Goal: Task Accomplishment & Management: Complete application form

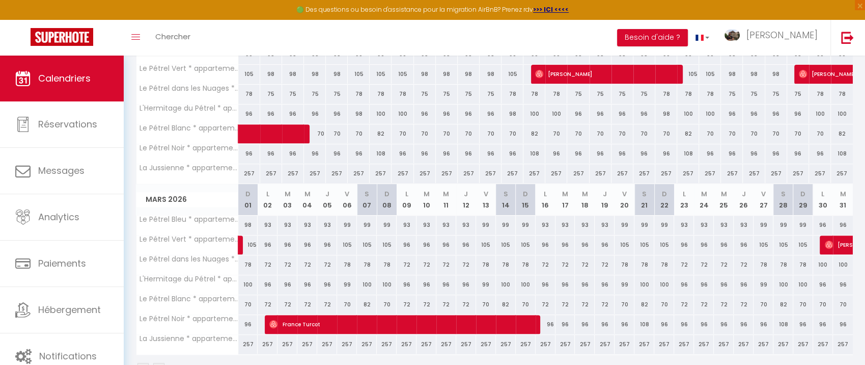
scroll to position [384, 0]
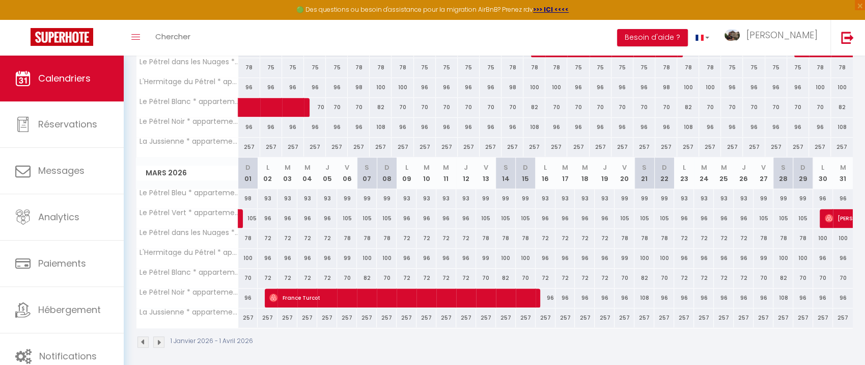
click at [141, 336] on img at bounding box center [143, 341] width 11 height 11
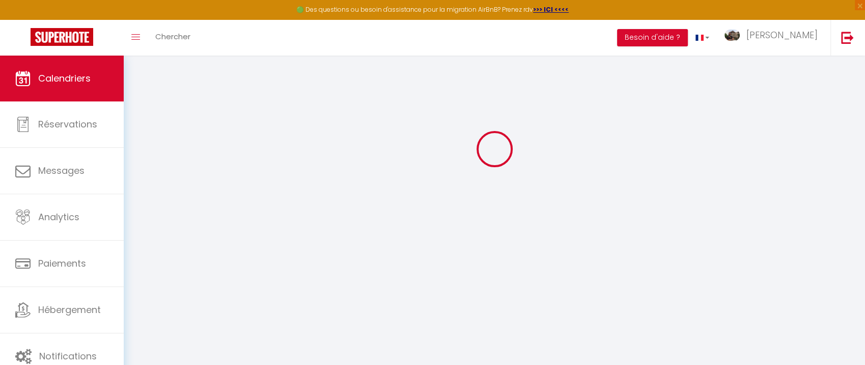
scroll to position [0, 0]
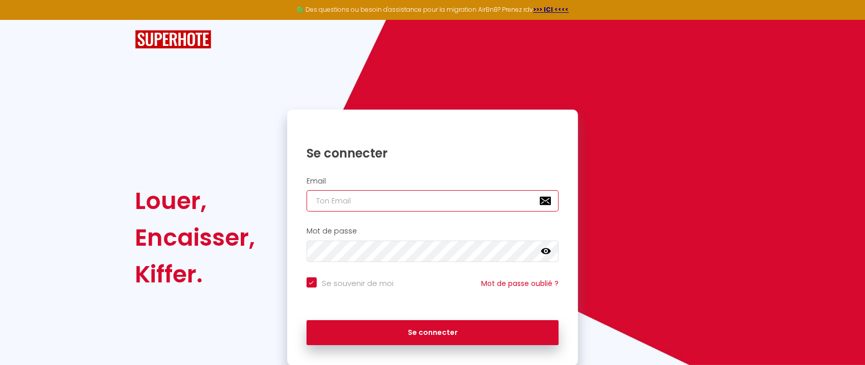
click at [356, 204] on input "email" at bounding box center [433, 200] width 253 height 21
type input "[EMAIL_ADDRESS][DOMAIN_NAME]"
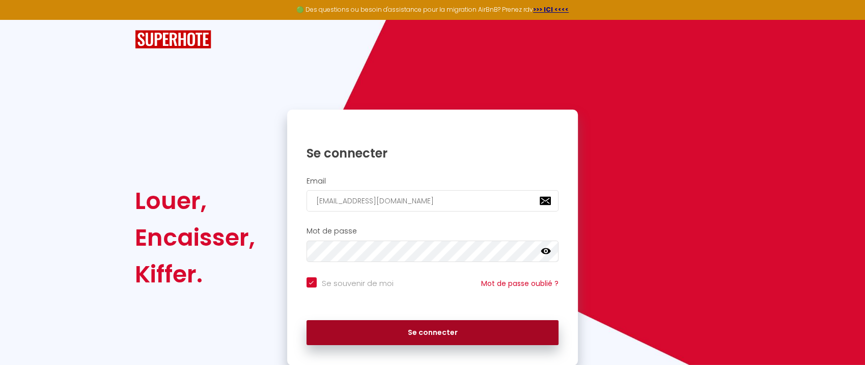
click at [464, 332] on button "Se connecter" at bounding box center [433, 332] width 253 height 25
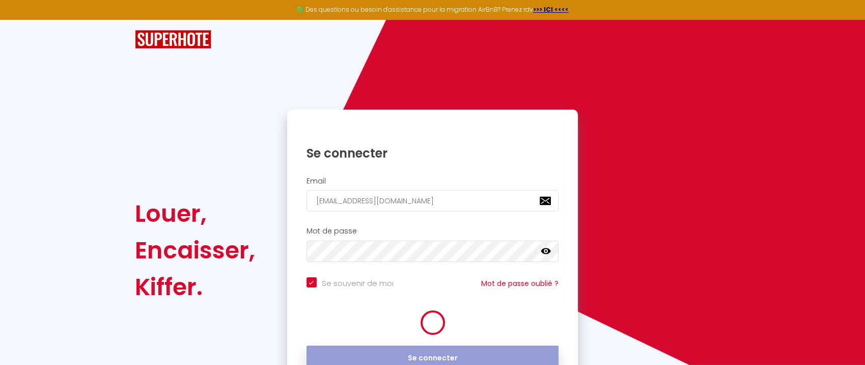
checkbox input "true"
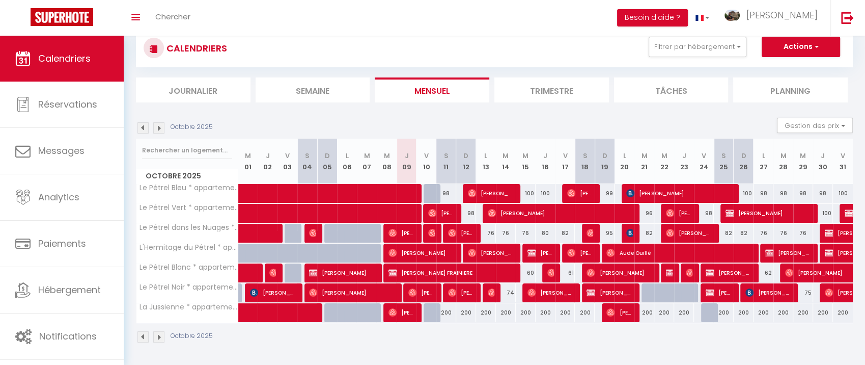
scroll to position [36, 0]
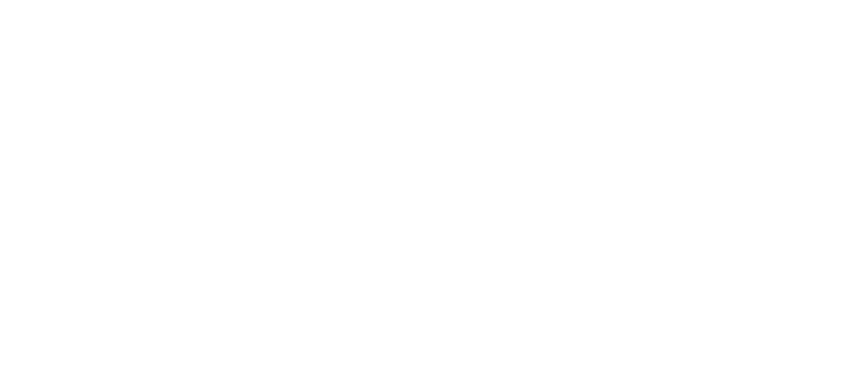
scroll to position [36, 0]
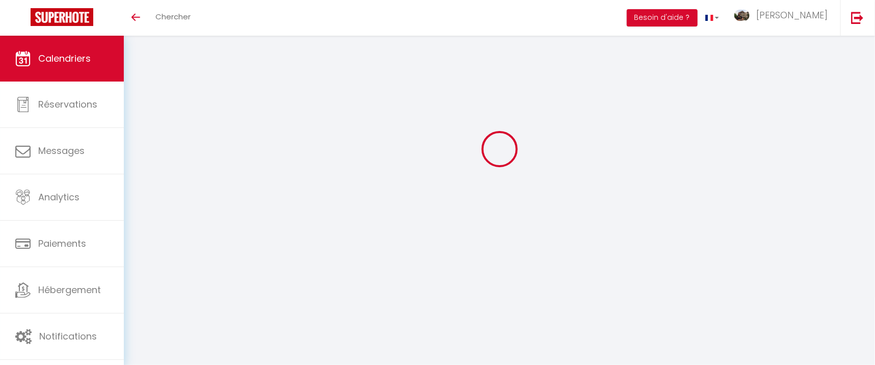
select select
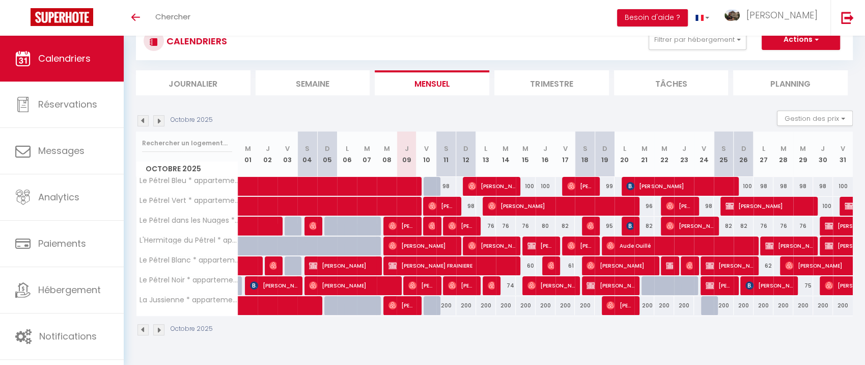
click at [647, 286] on div at bounding box center [652, 285] width 20 height 19
select select
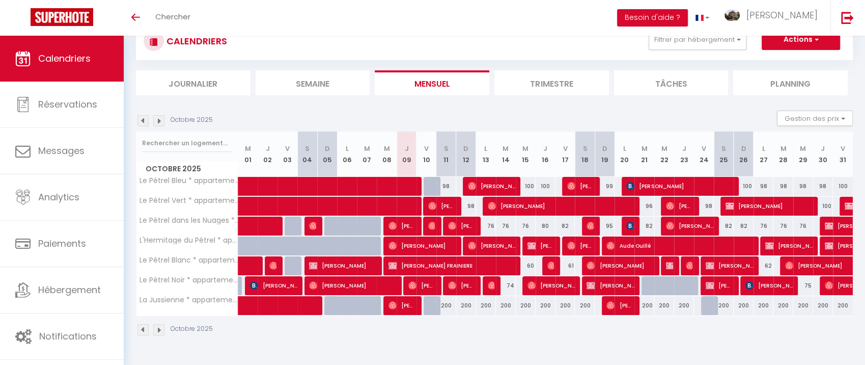
select select
type input "96"
type input "[DATE]"
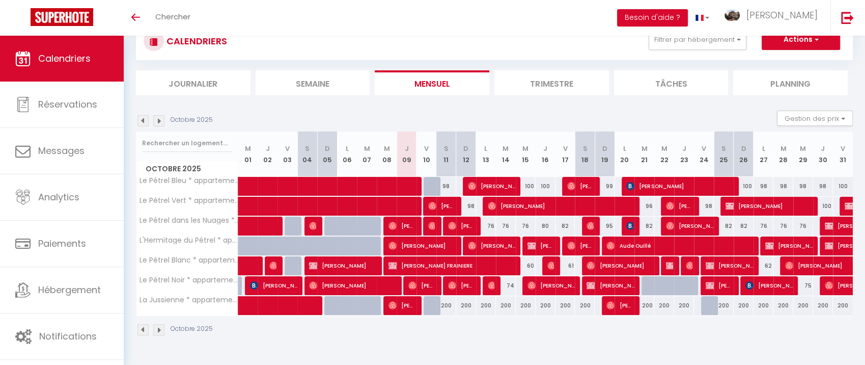
type input "Mer 22 Octobre 2025"
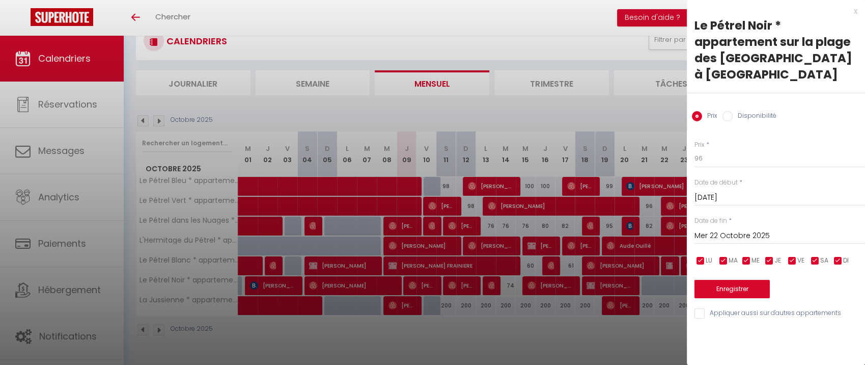
click at [640, 121] on div at bounding box center [432, 182] width 865 height 365
select select
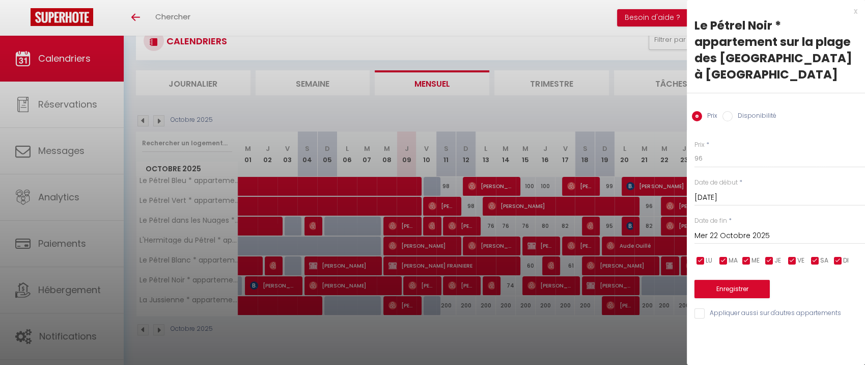
select select
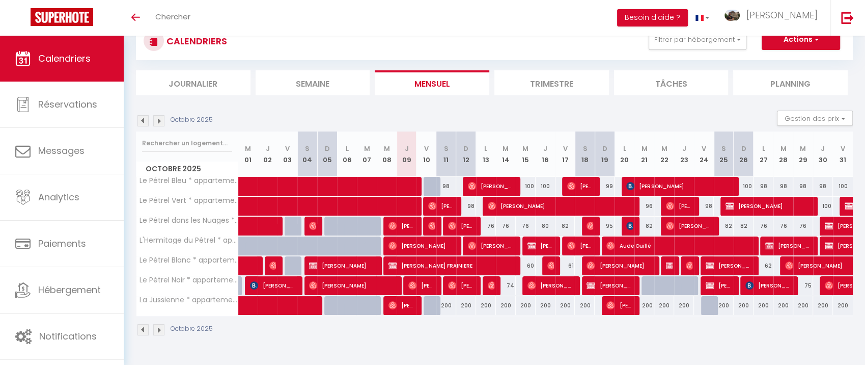
click at [648, 282] on div at bounding box center [652, 285] width 20 height 19
select select
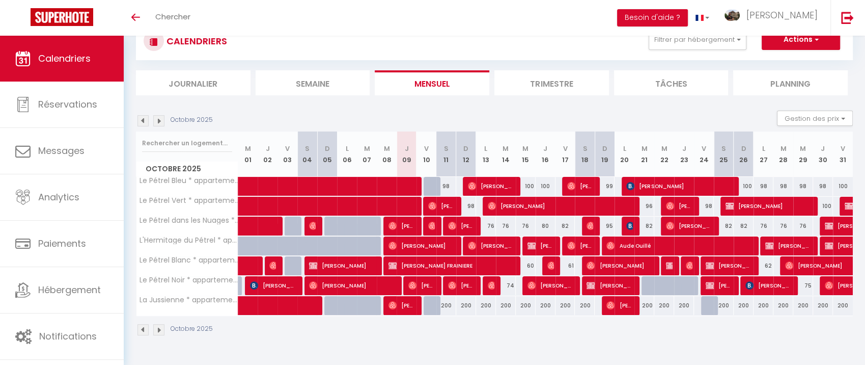
select select
type input "96"
type input "[DATE]"
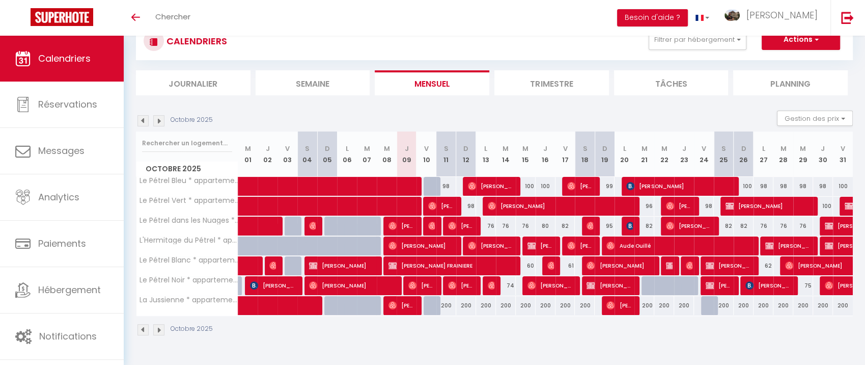
type input "Mer 22 Octobre 2025"
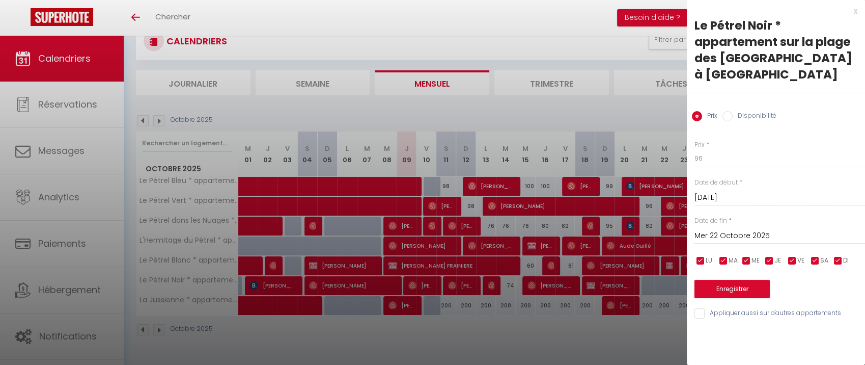
click at [648, 282] on div at bounding box center [432, 182] width 865 height 365
select select
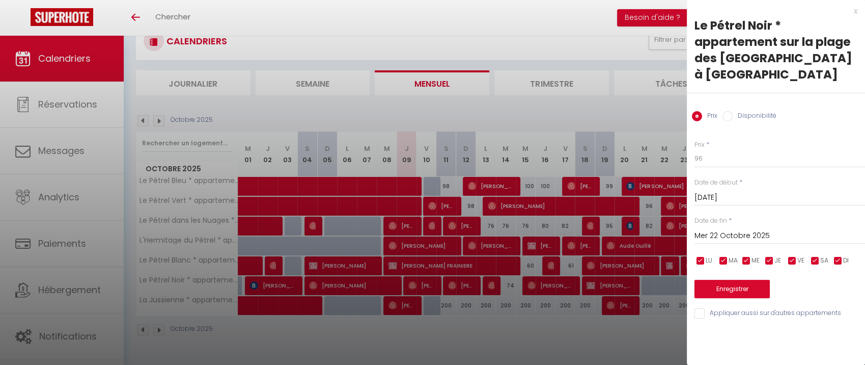
select select
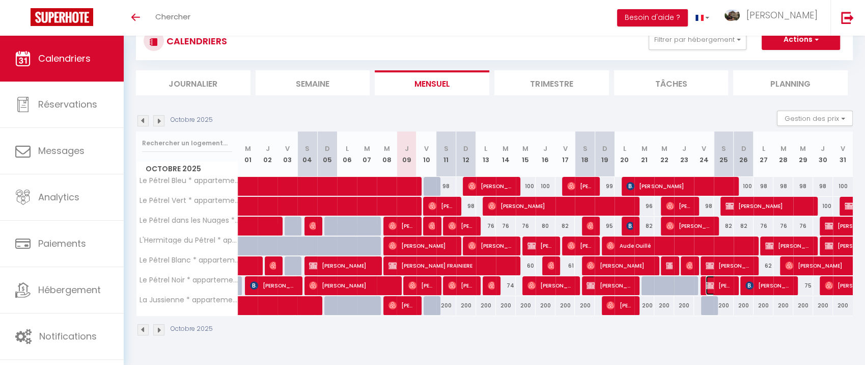
click at [707, 283] on img at bounding box center [710, 285] width 8 height 8
select select "OK"
select select "KO"
select select "0"
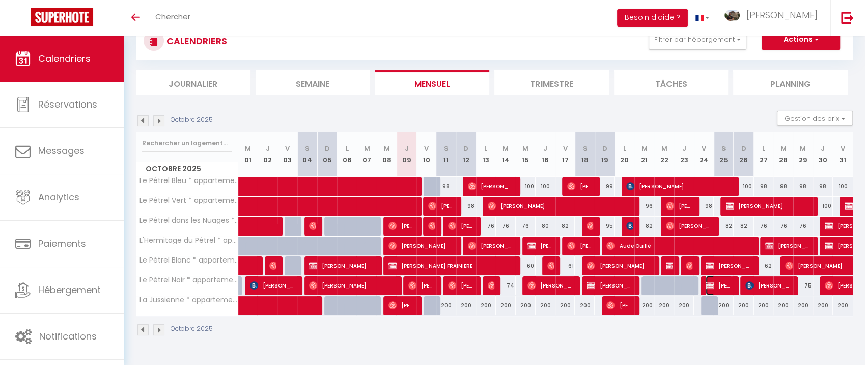
select select "1"
select select
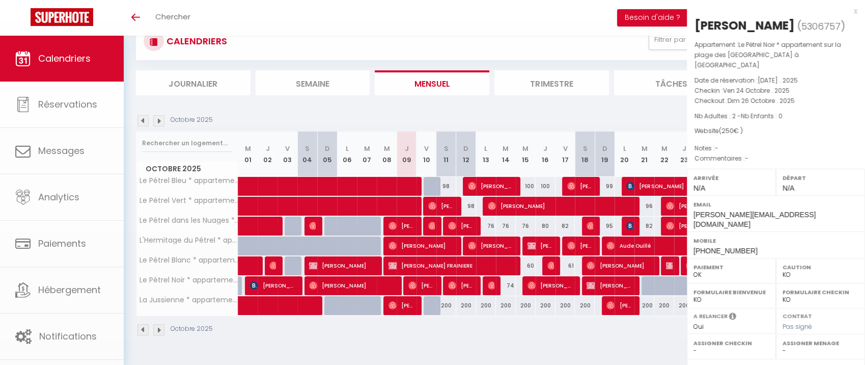
select select "6257"
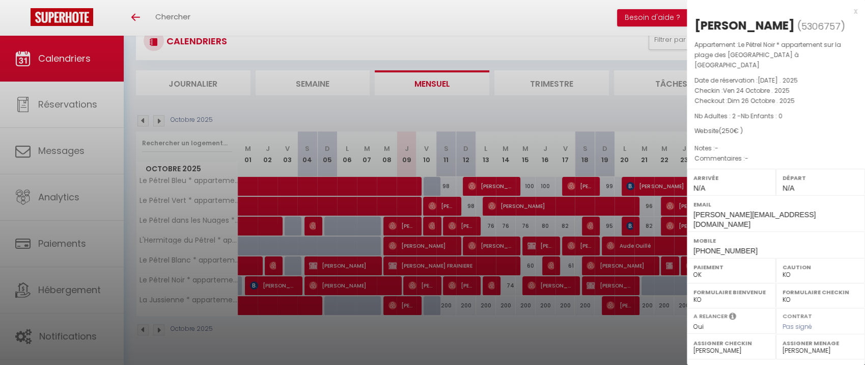
click at [612, 141] on div at bounding box center [432, 182] width 865 height 365
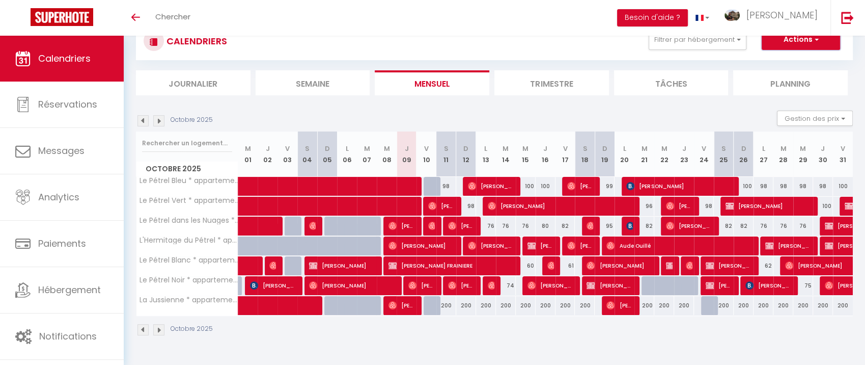
click at [810, 43] on button "Actions" at bounding box center [801, 40] width 78 height 20
click at [801, 63] on link "Nouvelle réservation" at bounding box center [790, 63] width 89 height 15
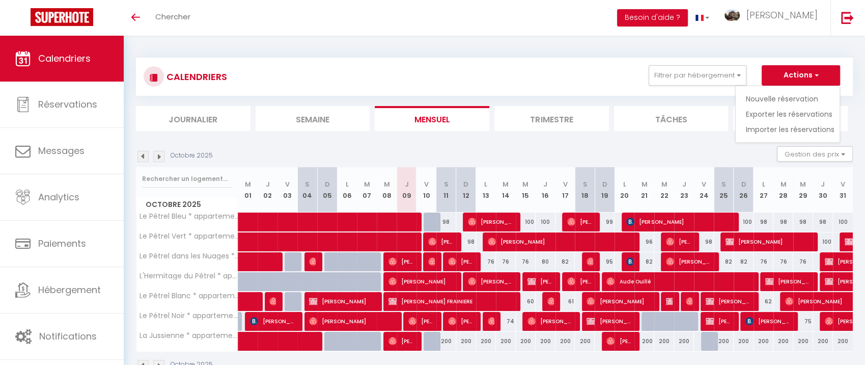
select select
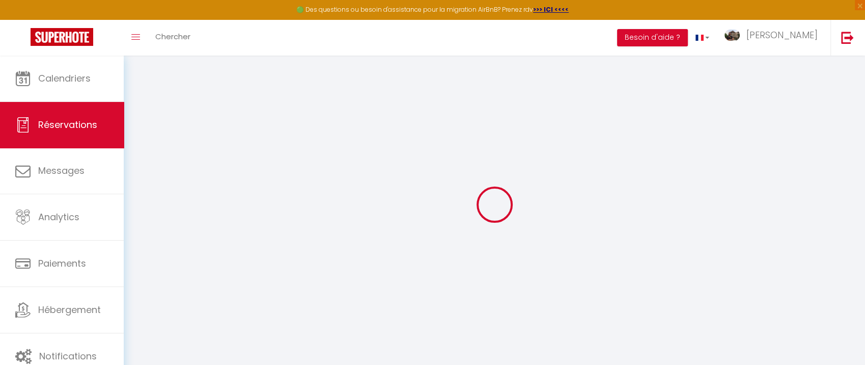
select select
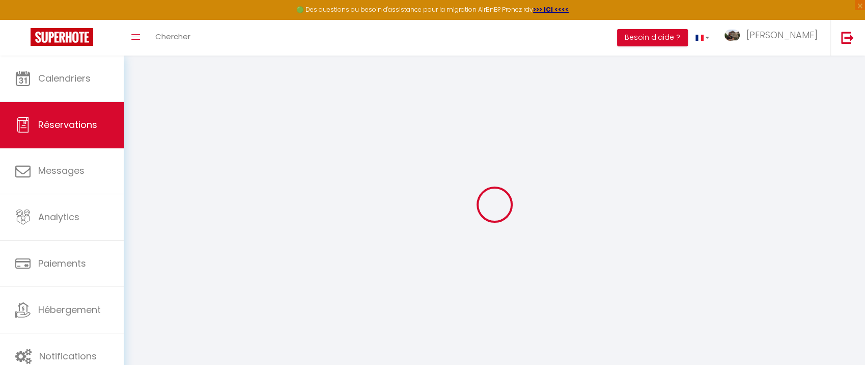
select select
checkbox input "false"
select select
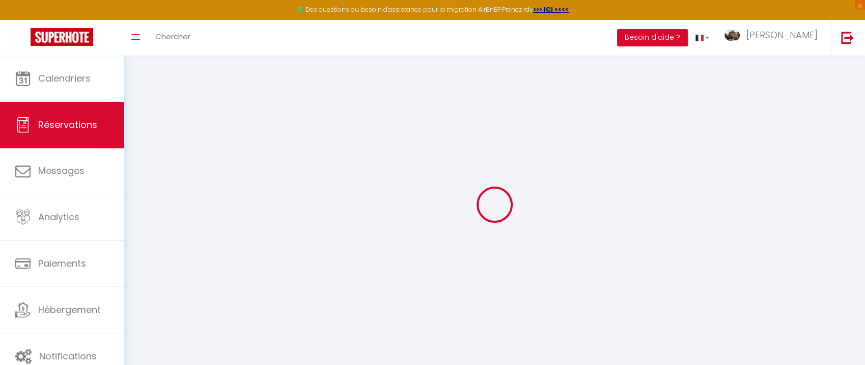
select select
checkbox input "false"
select select
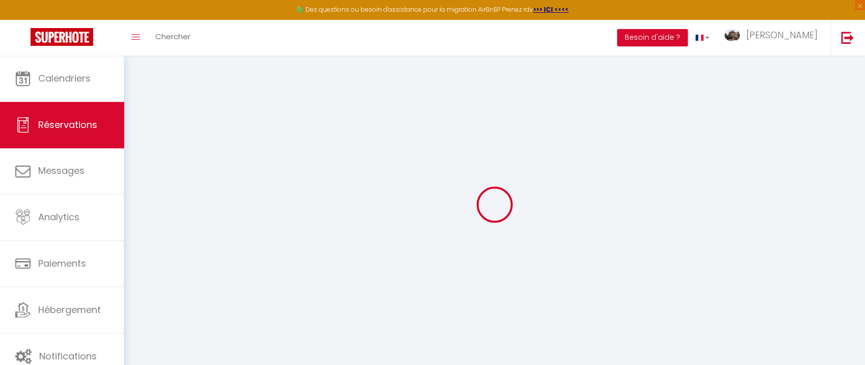
select select
checkbox input "false"
select select
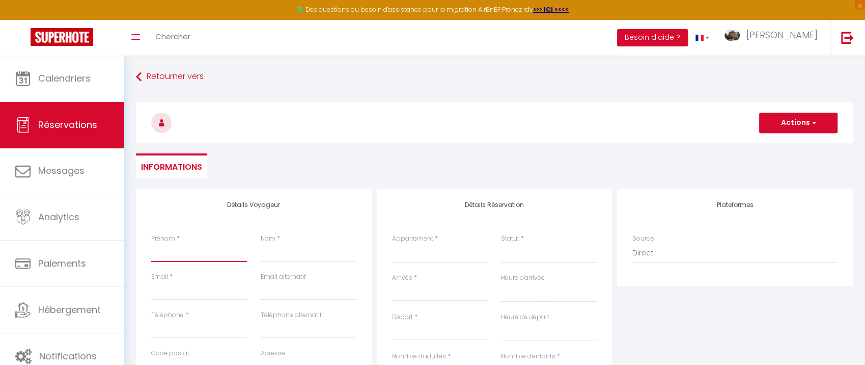
click at [227, 254] on input "Prénom" at bounding box center [199, 252] width 96 height 18
type input "R"
select select
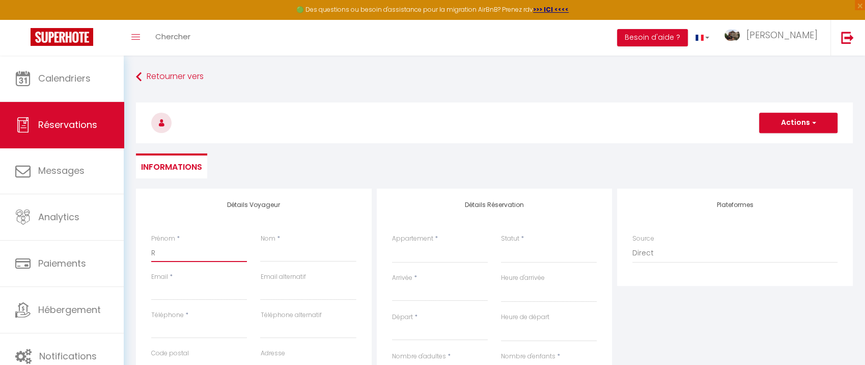
select select
checkbox input "false"
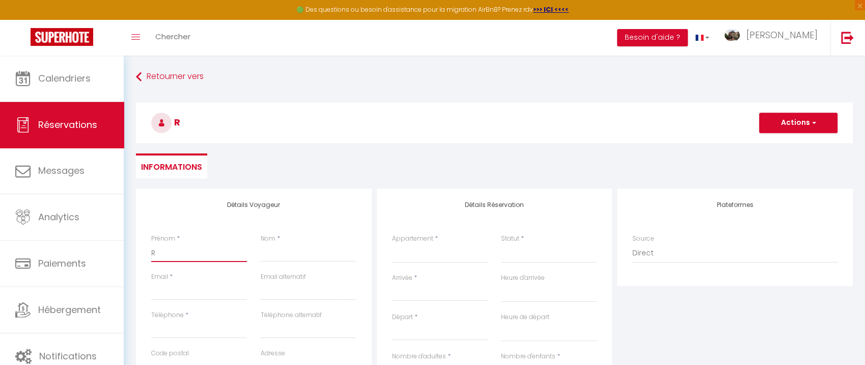
type input "Ra"
select select
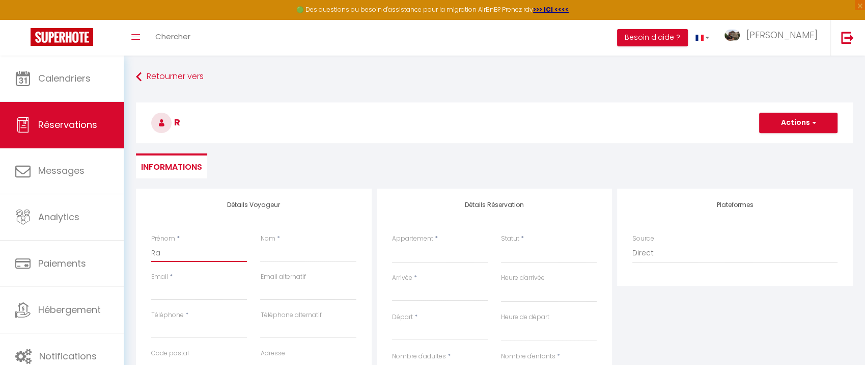
select select
checkbox input "false"
type input "Rap"
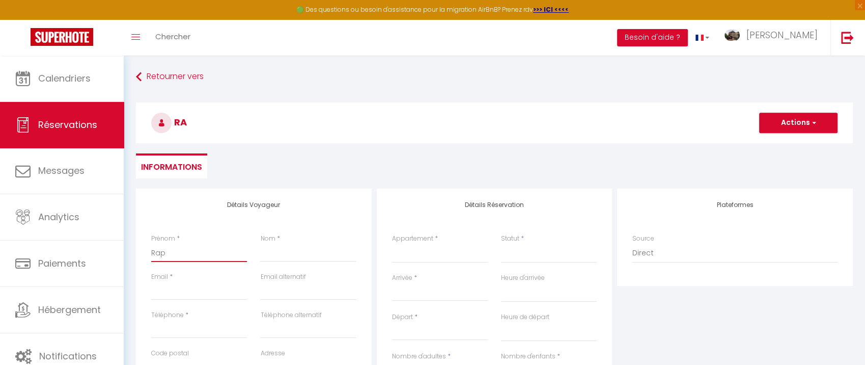
select select
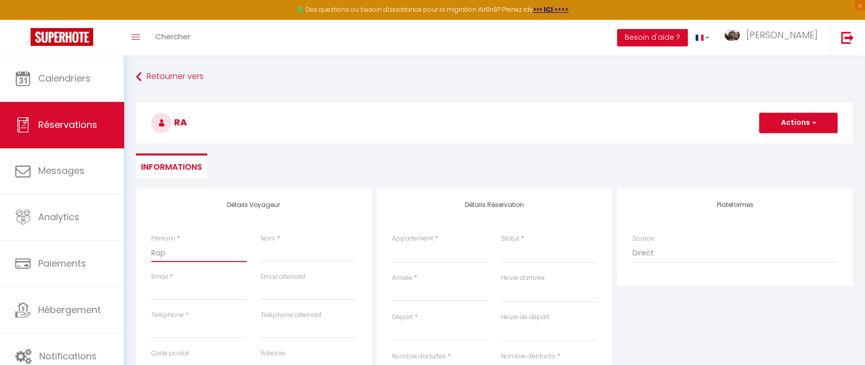
select select
checkbox input "false"
type input "Raph"
select select
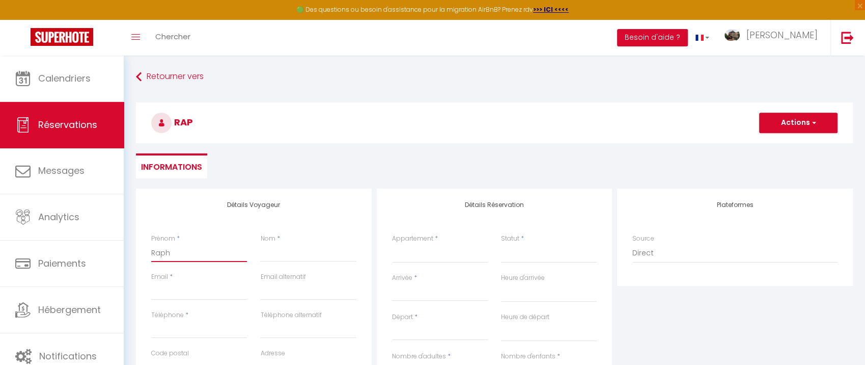
select select
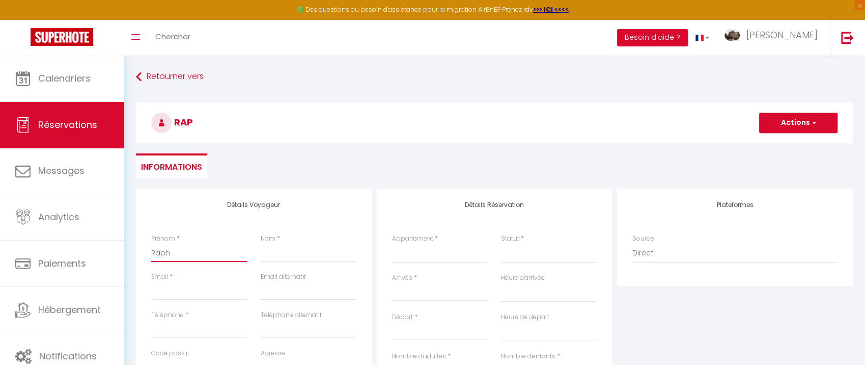
select select
checkbox input "false"
type input "Rapha"
select select
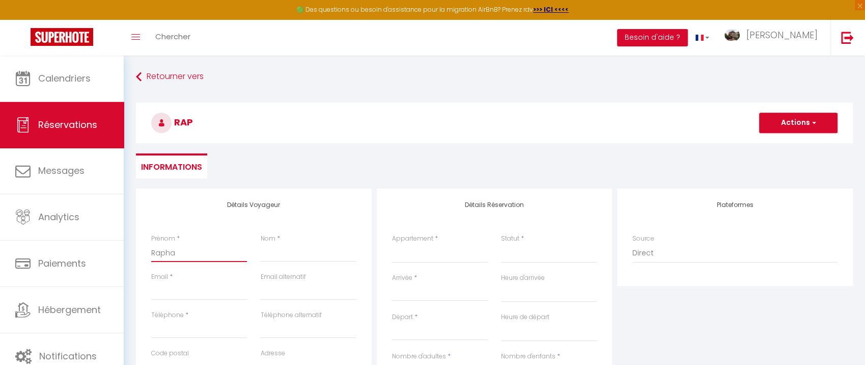
select select
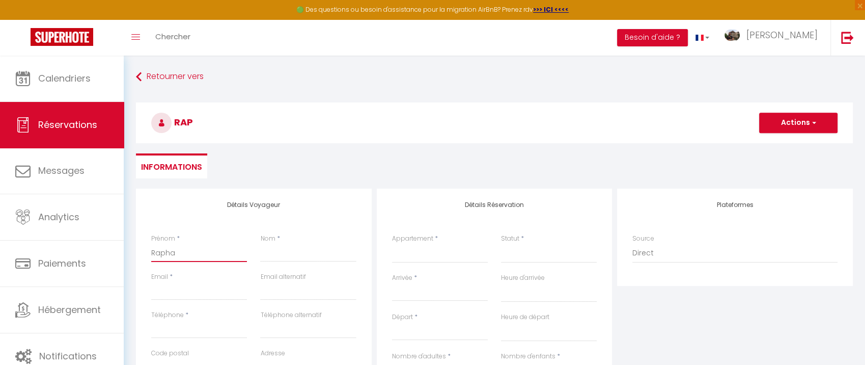
checkbox input "false"
type input "Raphaë"
select select
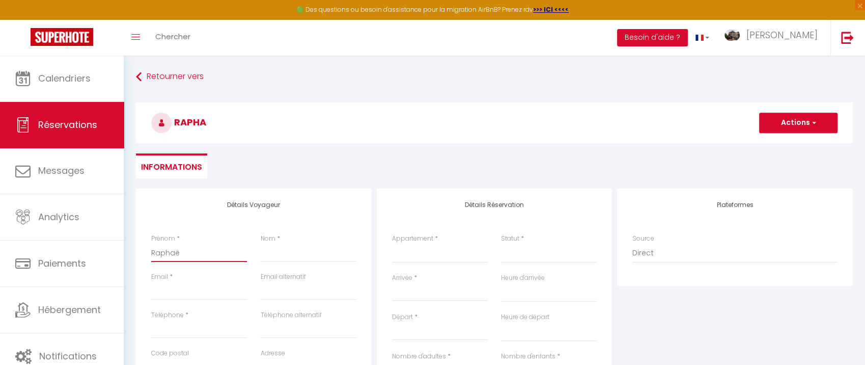
select select
checkbox input "false"
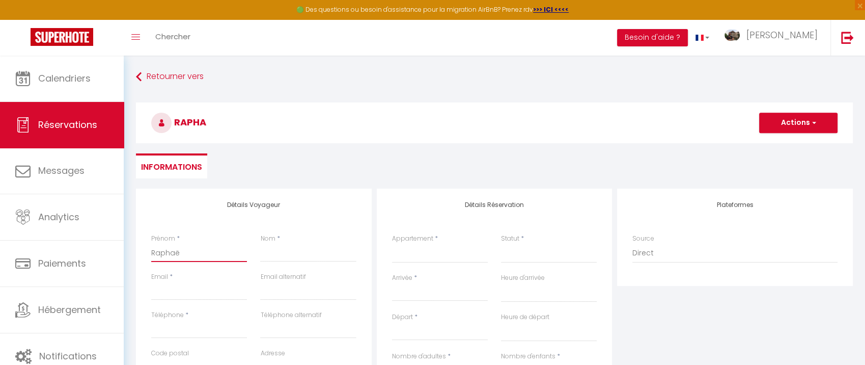
type input "[PERSON_NAME]"
select select
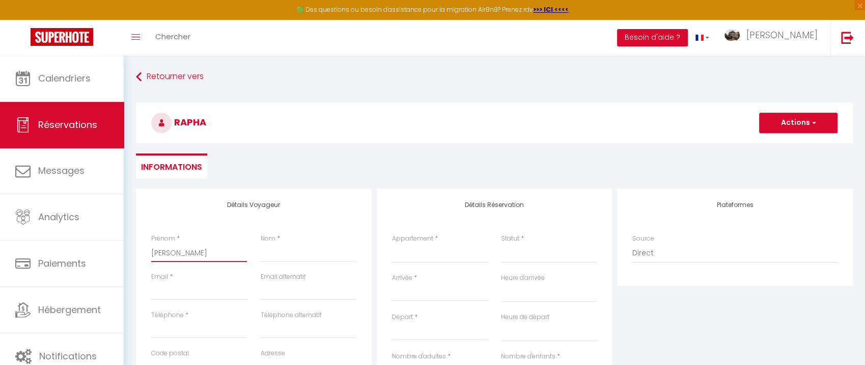
select select
checkbox input "false"
type input "[PERSON_NAME]"
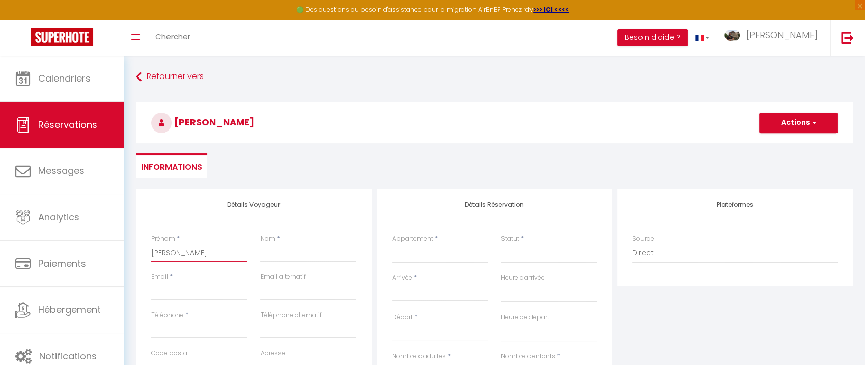
select select
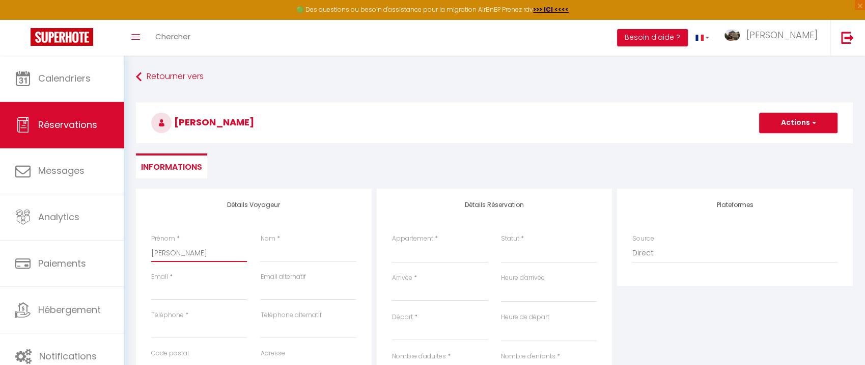
select select
checkbox input "false"
type input "[PERSON_NAME]"
select select
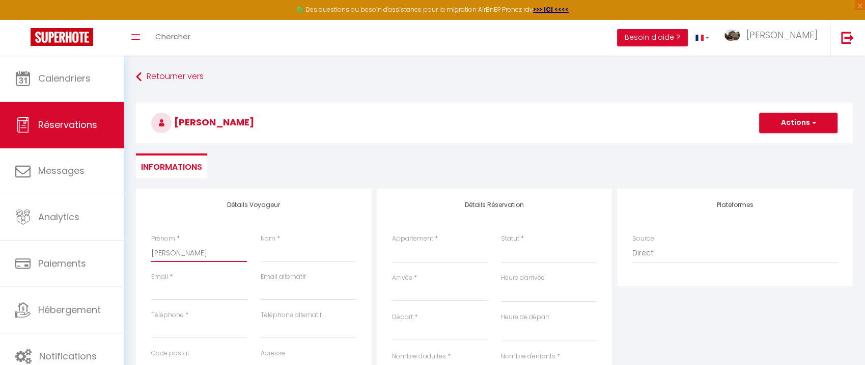
select select
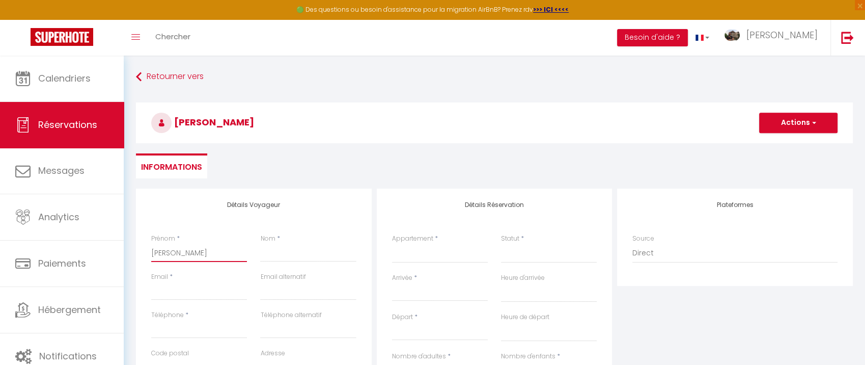
select select
checkbox input "false"
type input "[PERSON_NAME]"
type input "A"
select select
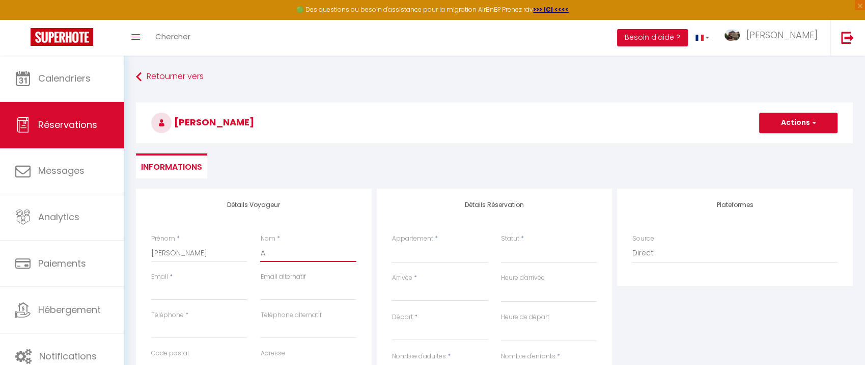
select select
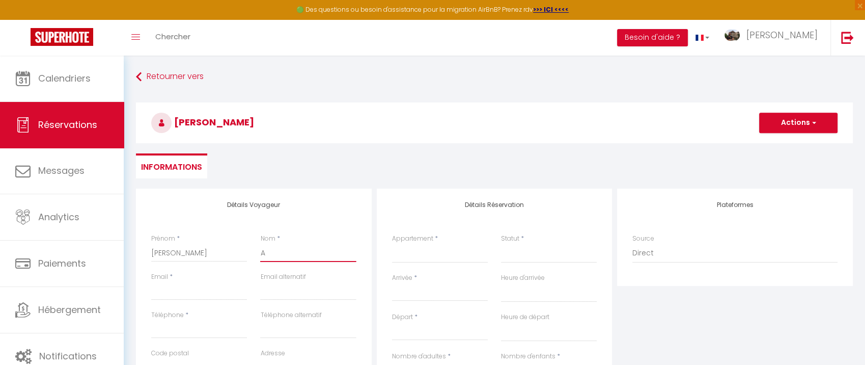
select select
checkbox input "false"
type input "Ad"
select select
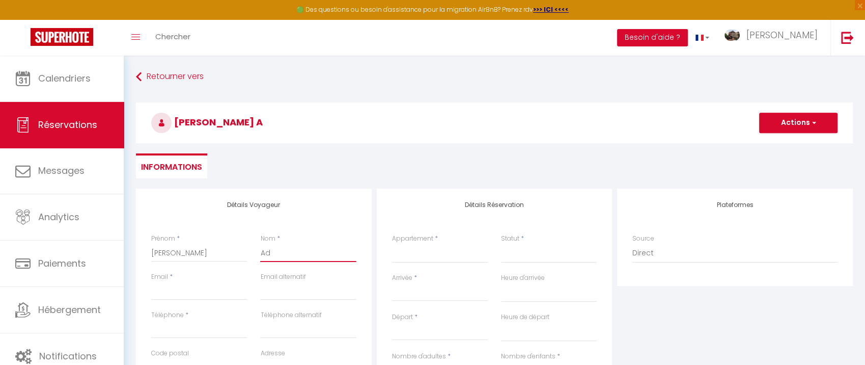
select select
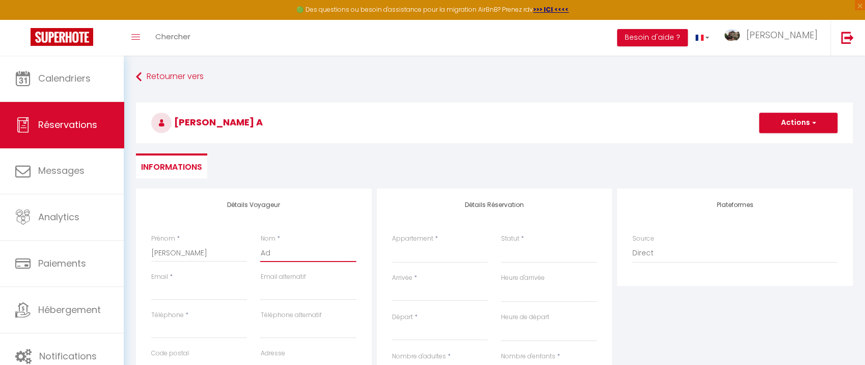
checkbox input "false"
type input "Ada"
select select
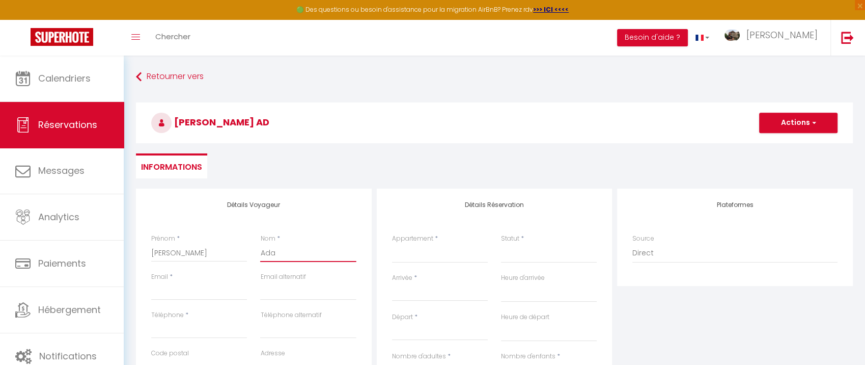
select select
checkbox input "false"
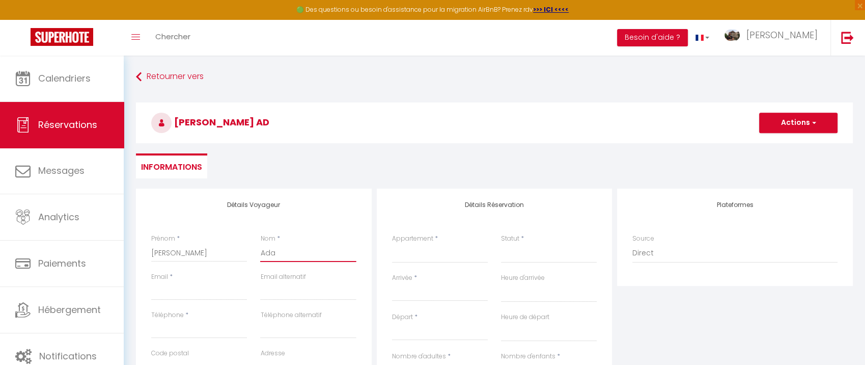
type input "[PERSON_NAME]"
select select
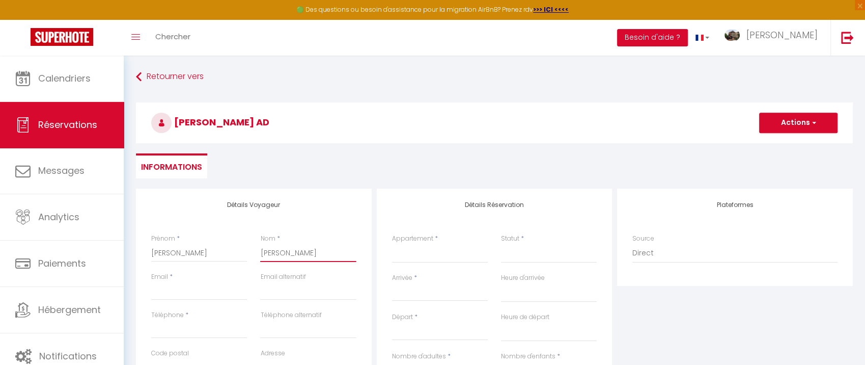
select select
checkbox input "false"
type input "[PERSON_NAME]"
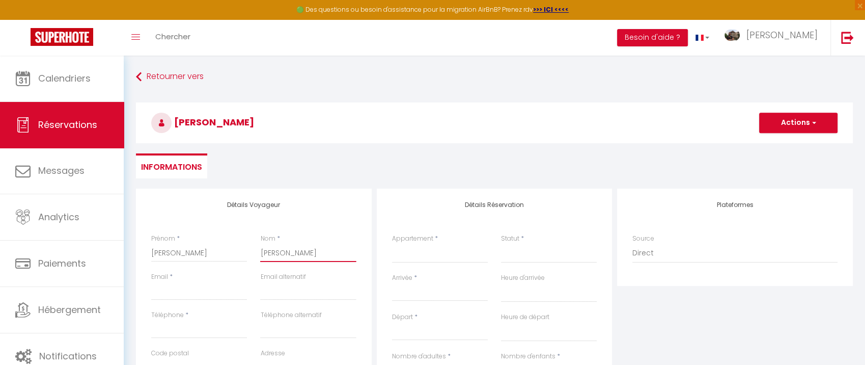
select select
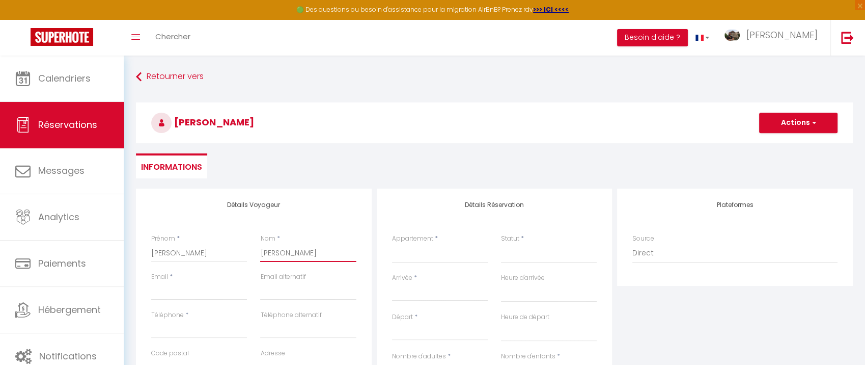
select select
checkbox input "false"
type input "[PERSON_NAME]"
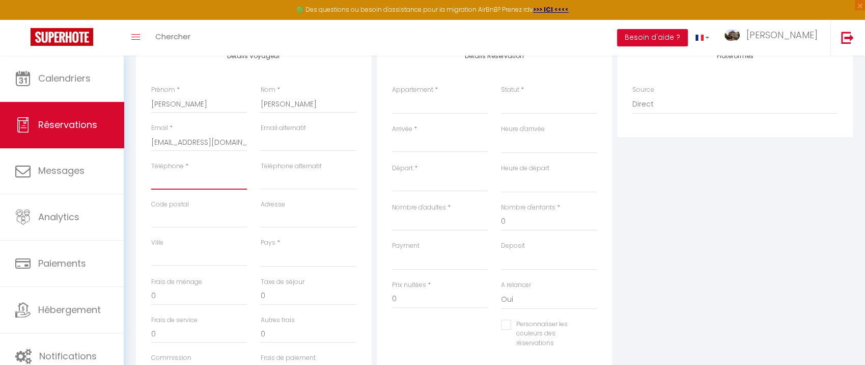
click at [205, 179] on input "Téléphone" at bounding box center [199, 180] width 96 height 18
click at [193, 256] on input "Ville" at bounding box center [199, 257] width 96 height 18
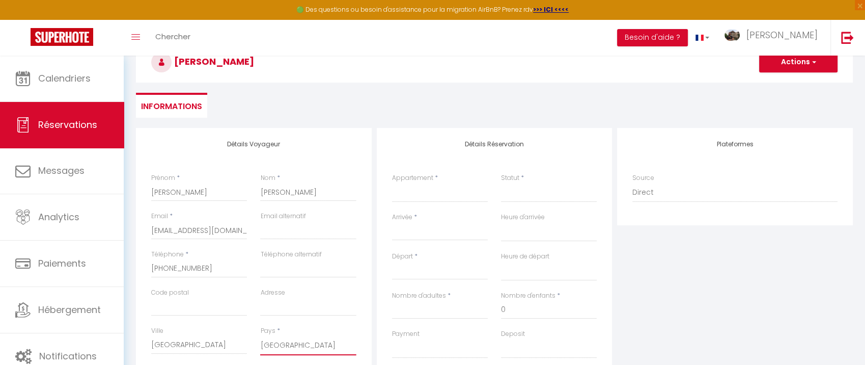
scroll to position [56, 0]
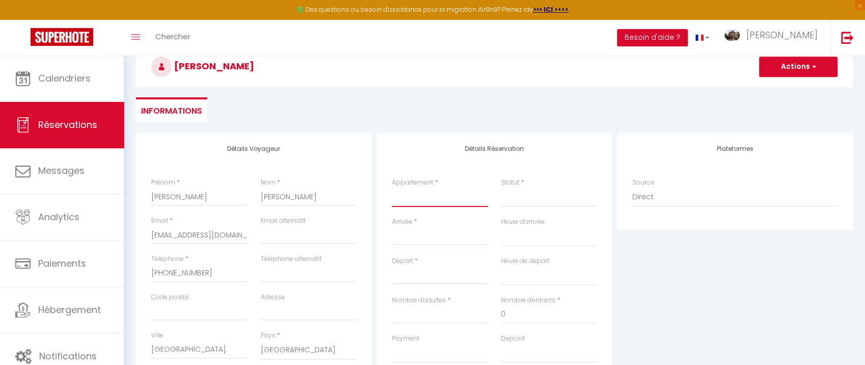
click at [426, 199] on select "Le Pétrel Bleu * appartement sur la plage des Tortues à [GEOGRAPHIC_DATA] Le Pé…" at bounding box center [440, 196] width 96 height 19
click at [392, 187] on select "Le Pétrel Bleu * appartement sur la plage des Tortues à [GEOGRAPHIC_DATA] Le Pé…" at bounding box center [440, 196] width 96 height 19
click at [531, 199] on select "Confirmé Non Confirmé [PERSON_NAME] par le voyageur No Show Request" at bounding box center [549, 196] width 96 height 19
click at [501, 187] on select "Confirmé Non Confirmé [PERSON_NAME] par le voyageur No Show Request" at bounding box center [549, 196] width 96 height 19
click at [429, 234] on input "Arrivée" at bounding box center [440, 236] width 96 height 13
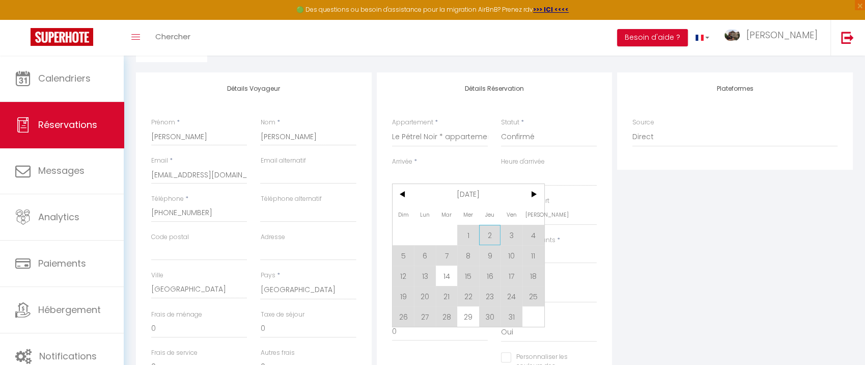
scroll to position [134, 0]
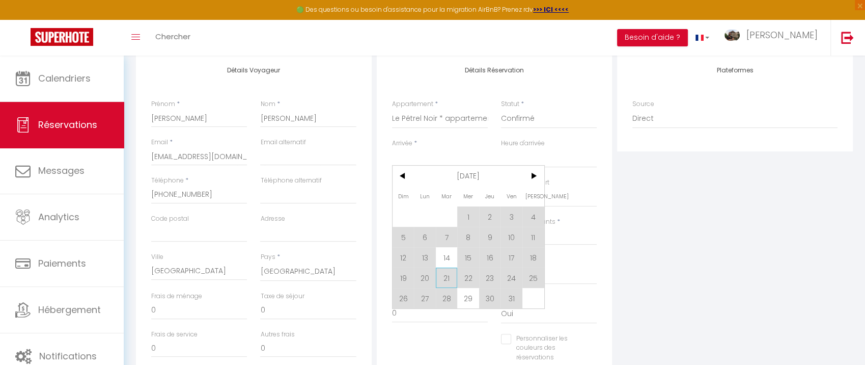
click at [447, 276] on span "21" at bounding box center [447, 277] width 22 height 20
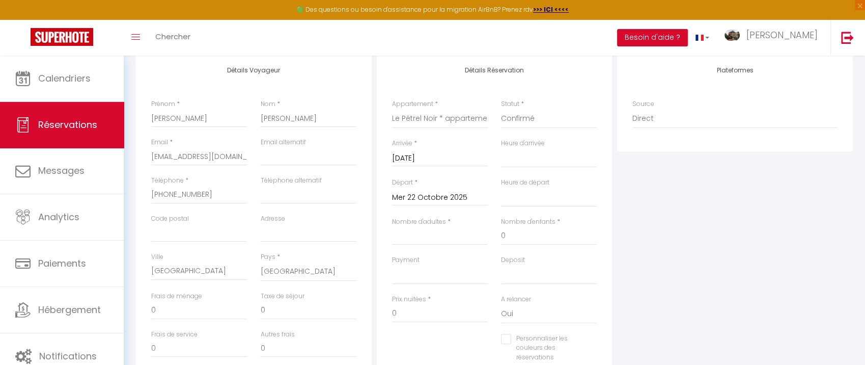
click at [442, 198] on input "Mer 22 Octobre 2025" at bounding box center [440, 197] width 96 height 13
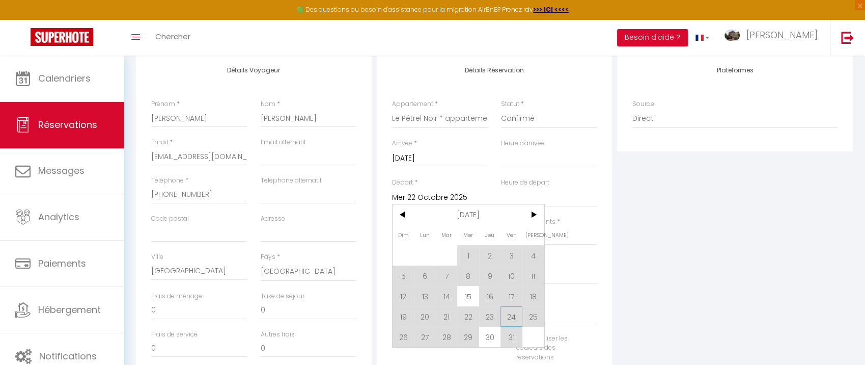
click at [511, 320] on span "24" at bounding box center [512, 316] width 22 height 20
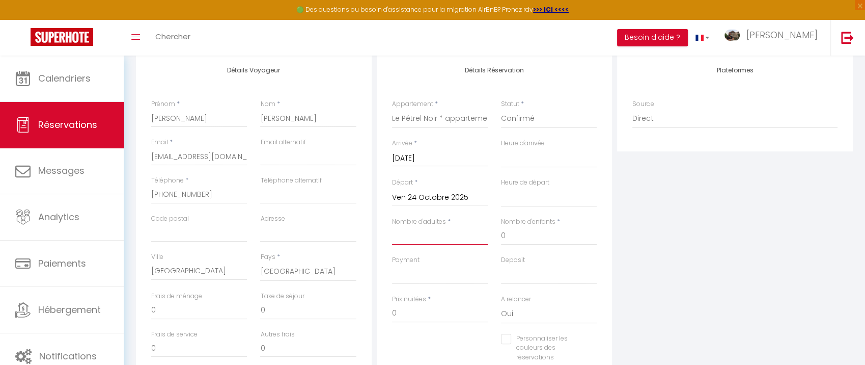
click at [455, 237] on input "Nombre d'adultes" at bounding box center [440, 236] width 96 height 18
click at [437, 272] on select "OK KO" at bounding box center [440, 274] width 96 height 19
click at [392, 265] on select "OK KO" at bounding box center [440, 274] width 96 height 19
click at [532, 273] on select "OK KO" at bounding box center [549, 274] width 96 height 19
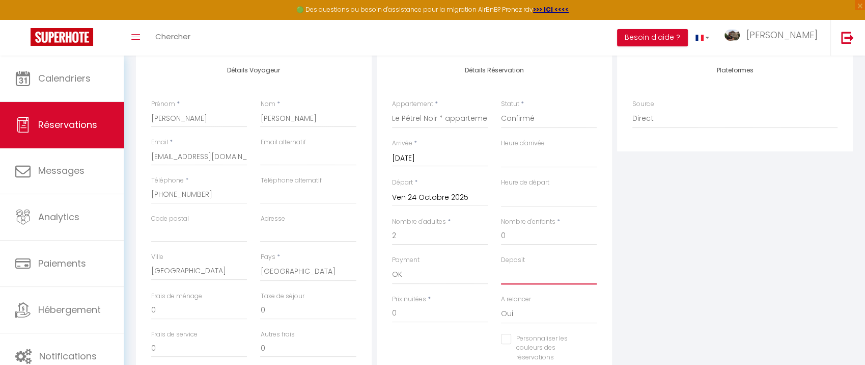
click at [501, 265] on select "OK KO" at bounding box center [549, 274] width 96 height 19
click at [555, 308] on select "Oui Non" at bounding box center [549, 313] width 96 height 19
click at [501, 304] on select "Oui Non" at bounding box center [549, 313] width 96 height 19
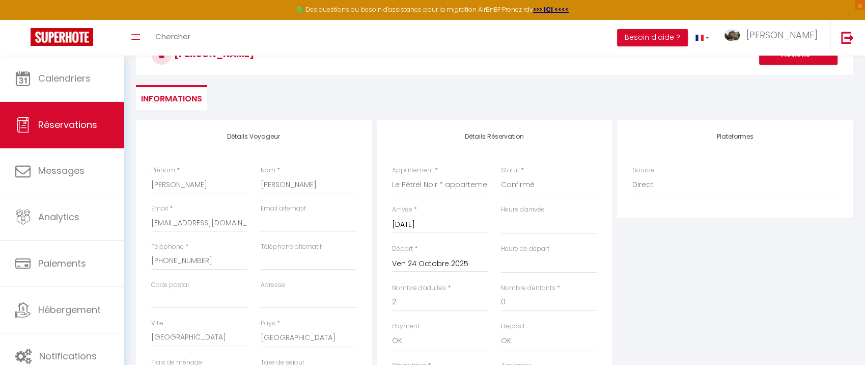
scroll to position [0, 0]
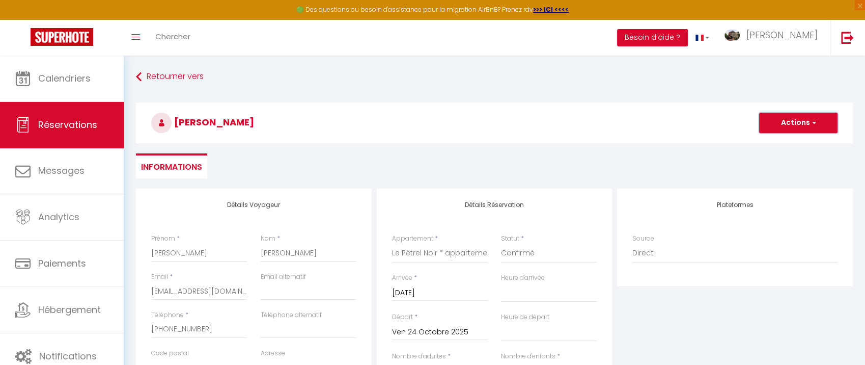
click at [805, 126] on button "Actions" at bounding box center [798, 123] width 78 height 20
click at [785, 142] on link "Enregistrer" at bounding box center [788, 145] width 80 height 13
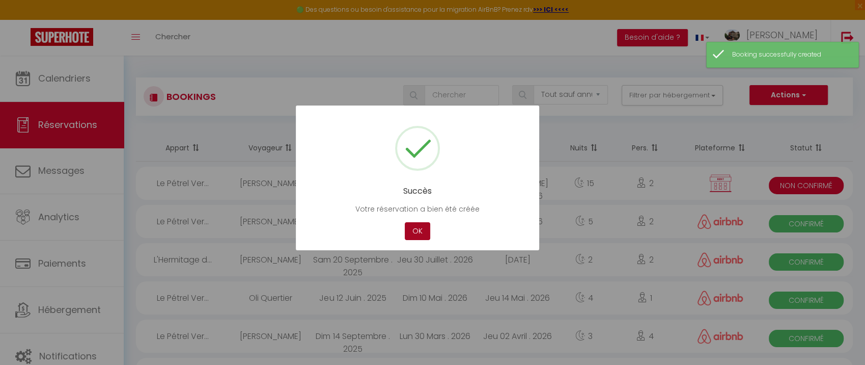
click at [425, 227] on button "OK" at bounding box center [417, 231] width 25 height 18
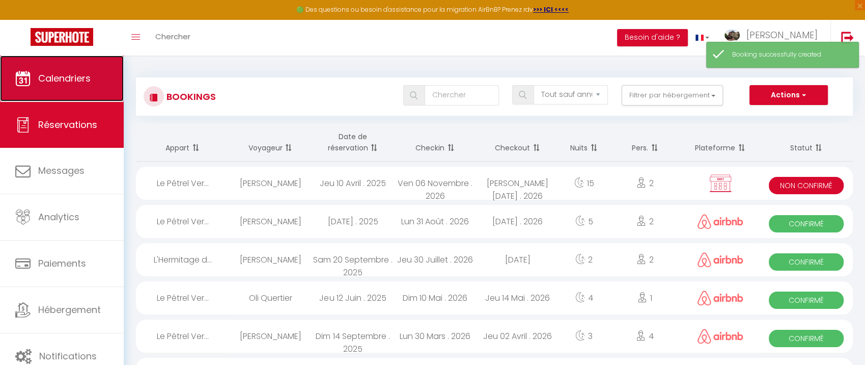
click at [75, 76] on span "Calendriers" at bounding box center [64, 78] width 52 height 13
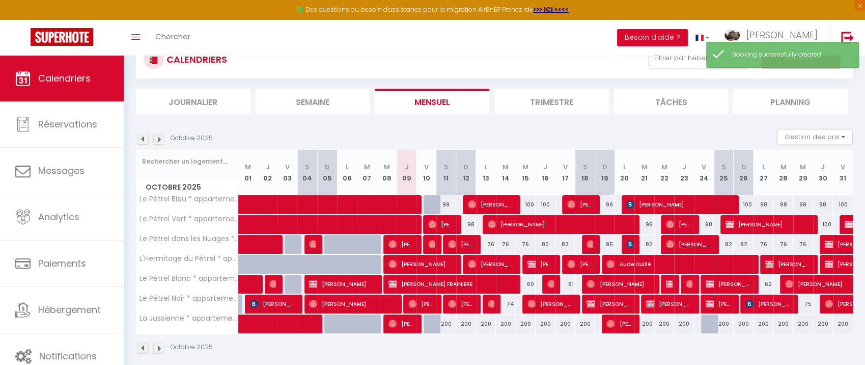
scroll to position [55, 0]
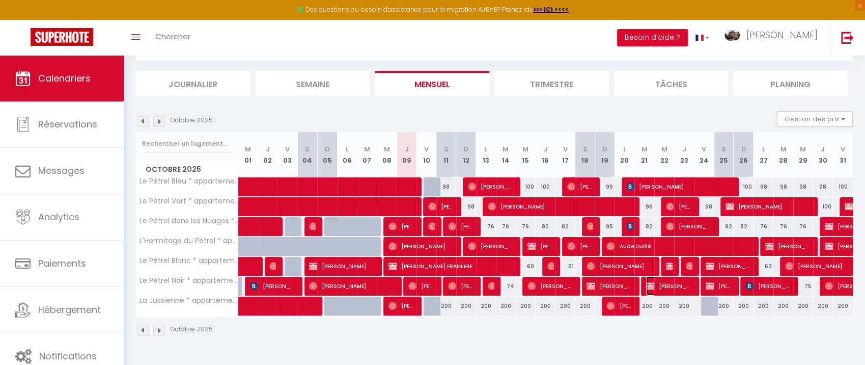
click at [684, 284] on span "[PERSON_NAME]" at bounding box center [669, 285] width 46 height 19
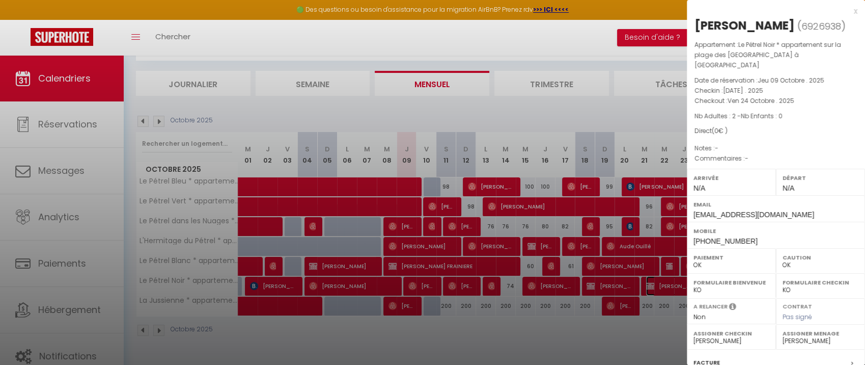
scroll to position [149, 0]
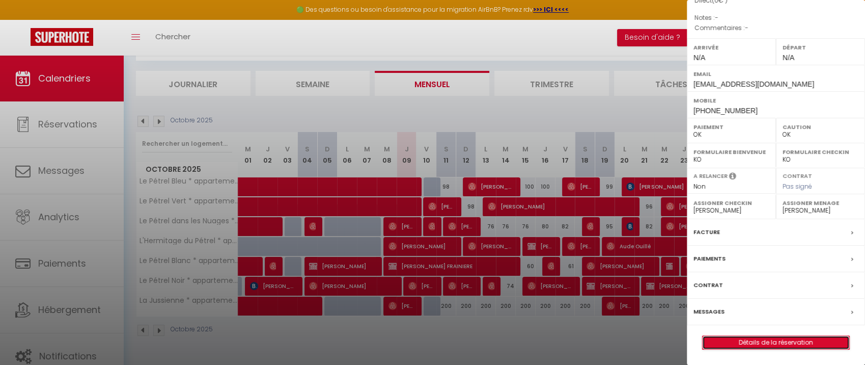
click at [748, 340] on link "Détails de la réservation" at bounding box center [776, 342] width 147 height 13
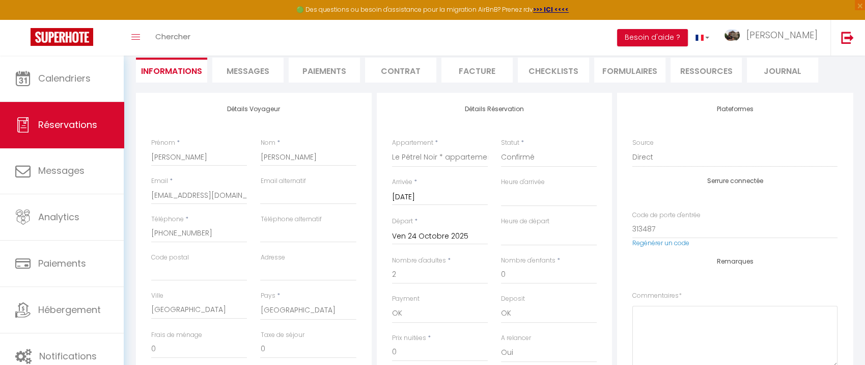
scroll to position [57, 0]
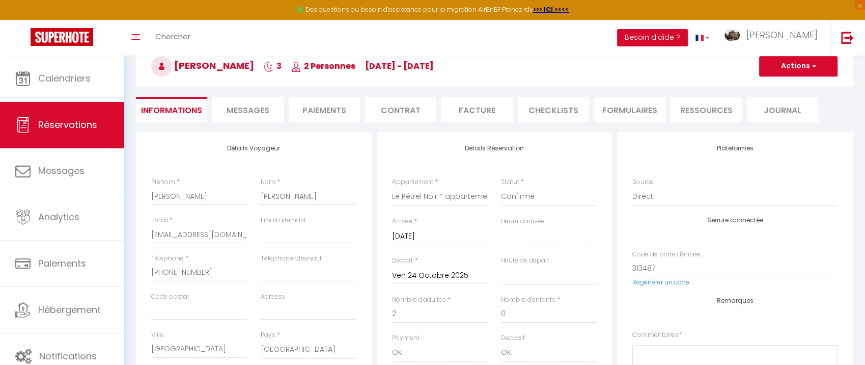
click at [236, 110] on span "Messages" at bounding box center [248, 110] width 43 height 12
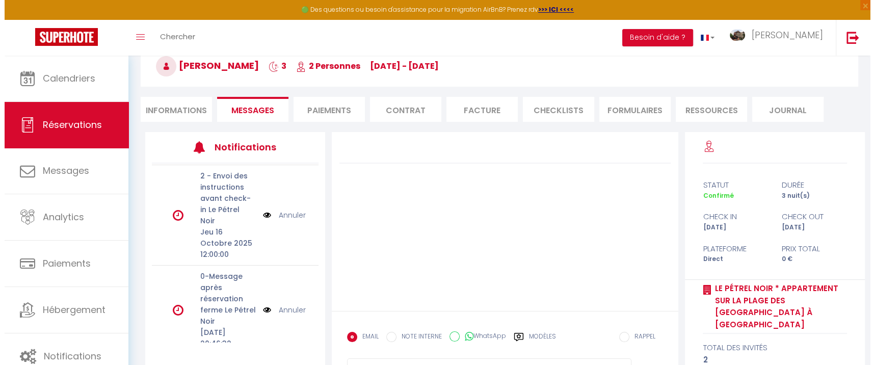
scroll to position [110, 0]
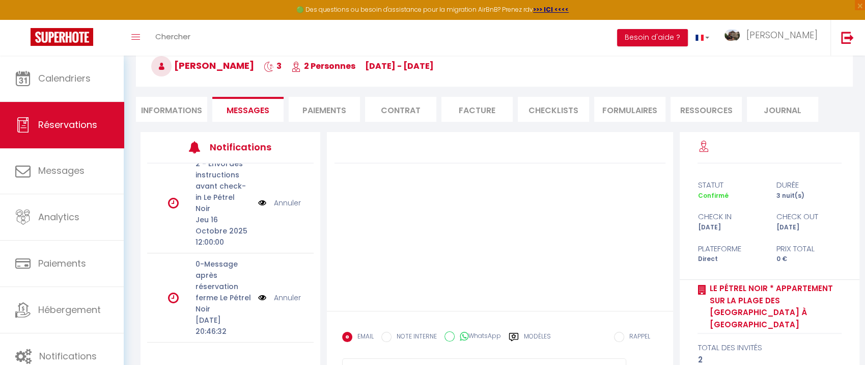
click at [258, 292] on img at bounding box center [262, 297] width 8 height 11
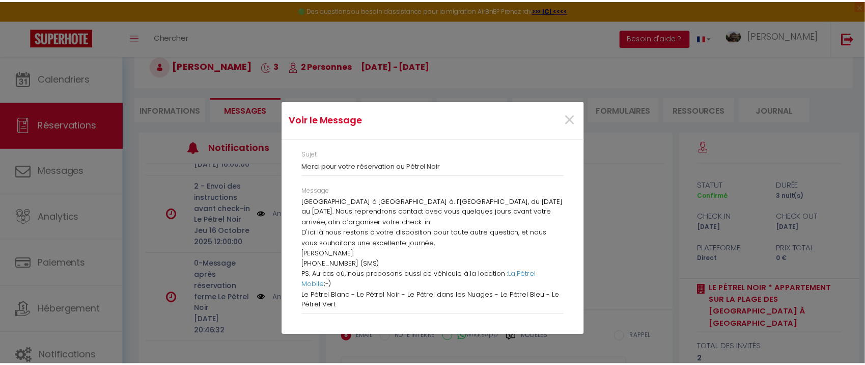
scroll to position [0, 0]
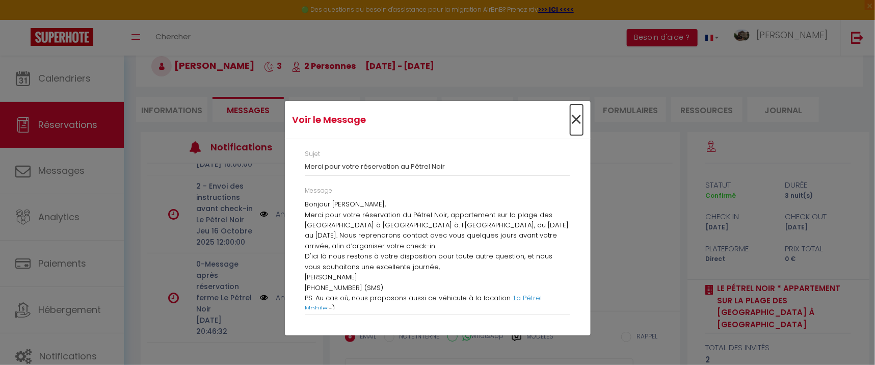
click at [578, 117] on span "×" at bounding box center [576, 119] width 13 height 31
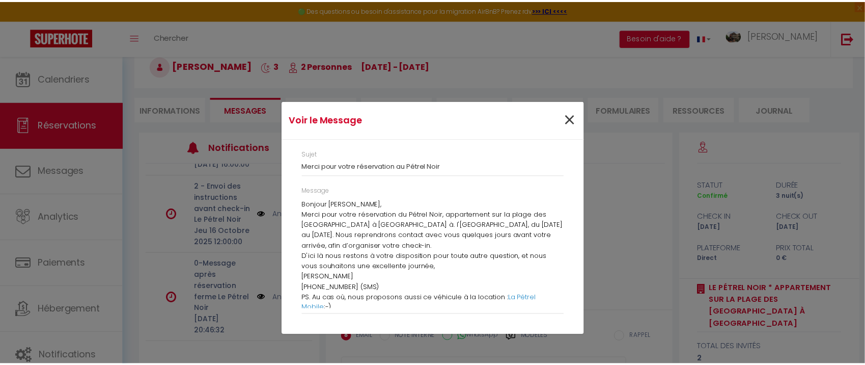
scroll to position [110, 0]
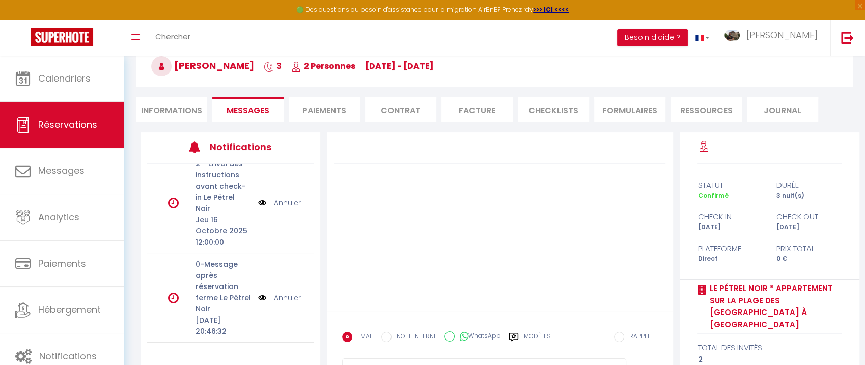
click at [163, 112] on li "Informations" at bounding box center [171, 109] width 71 height 25
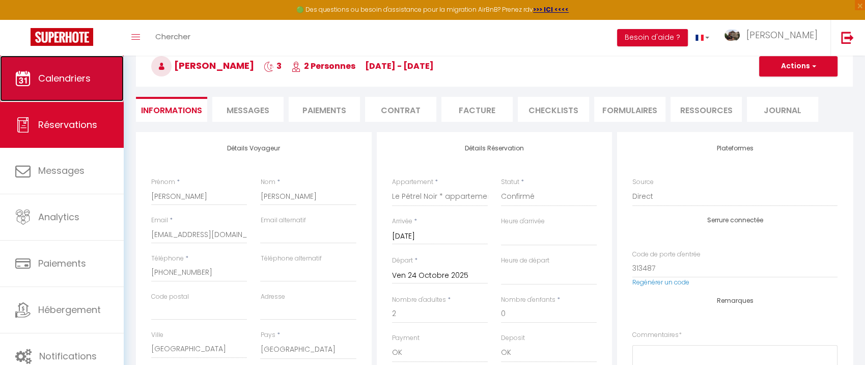
click at [29, 81] on icon at bounding box center [22, 78] width 15 height 15
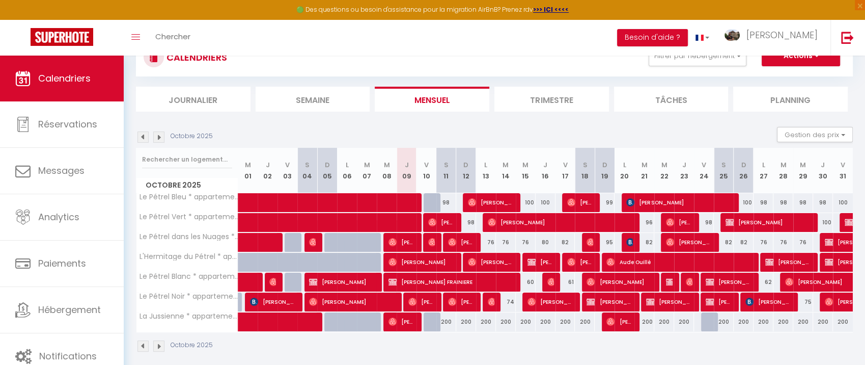
scroll to position [55, 0]
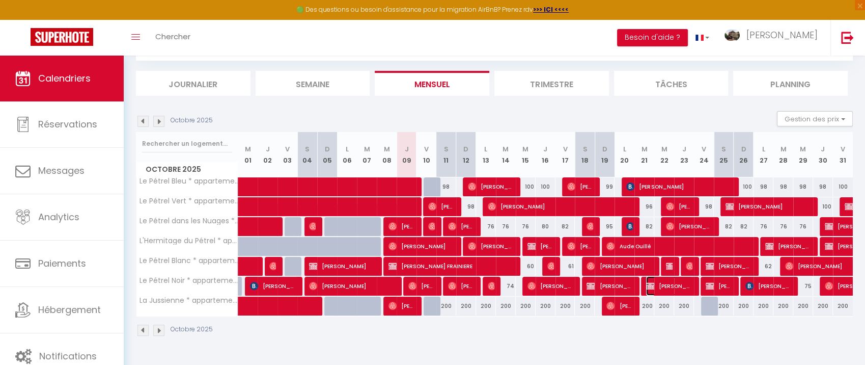
click at [684, 285] on span "[PERSON_NAME]" at bounding box center [669, 285] width 46 height 19
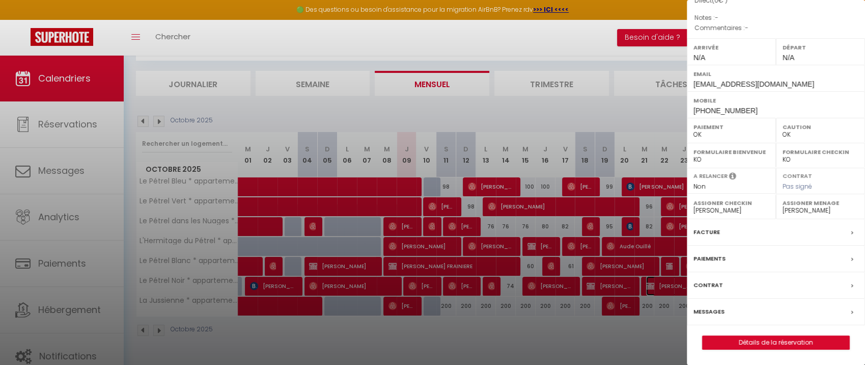
scroll to position [145, 0]
click at [669, 253] on div at bounding box center [432, 182] width 865 height 365
